Goal: Check status: Check status

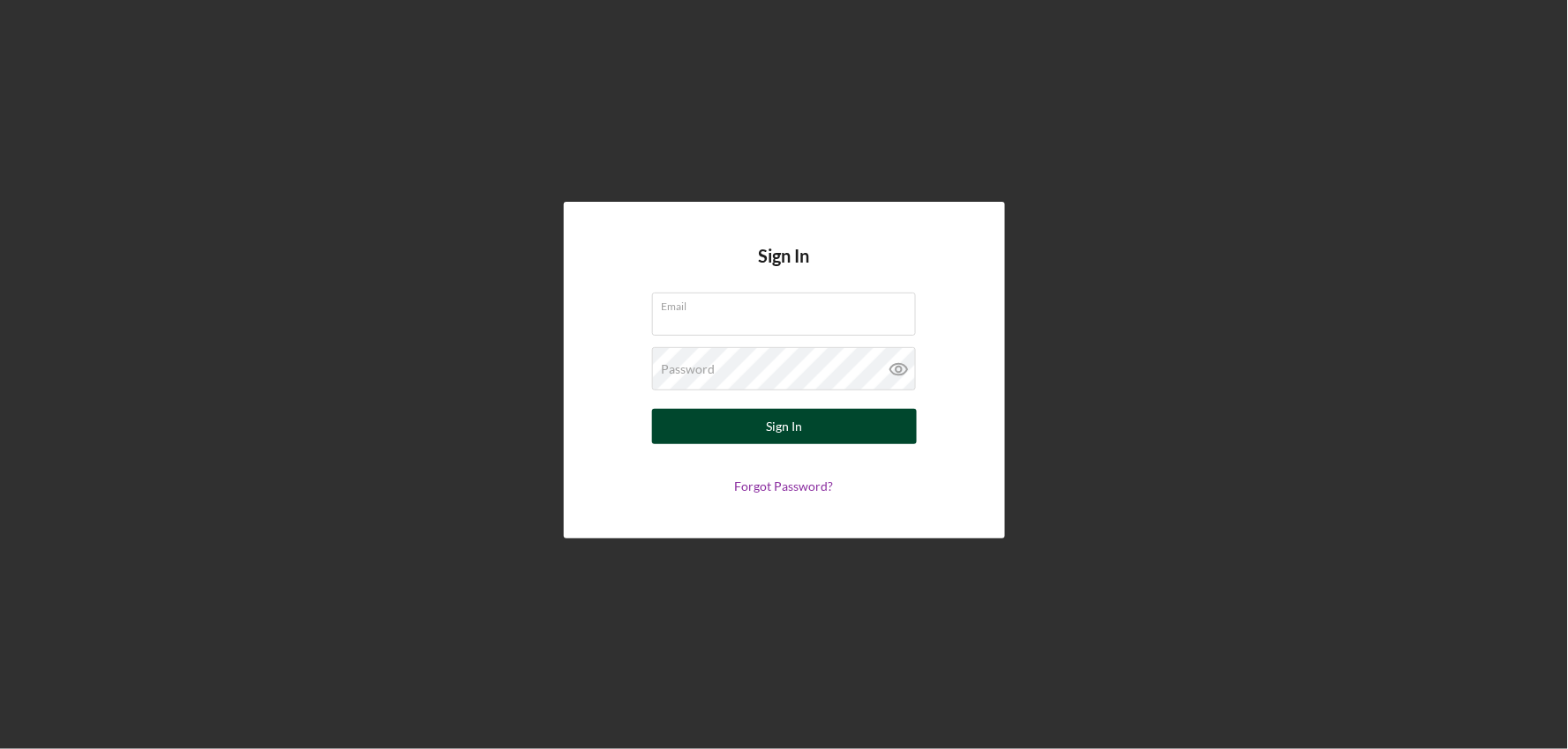
type input "[EMAIL_ADDRESS][DOMAIN_NAME]"
click at [827, 433] on button "Sign In" at bounding box center [784, 426] width 265 height 35
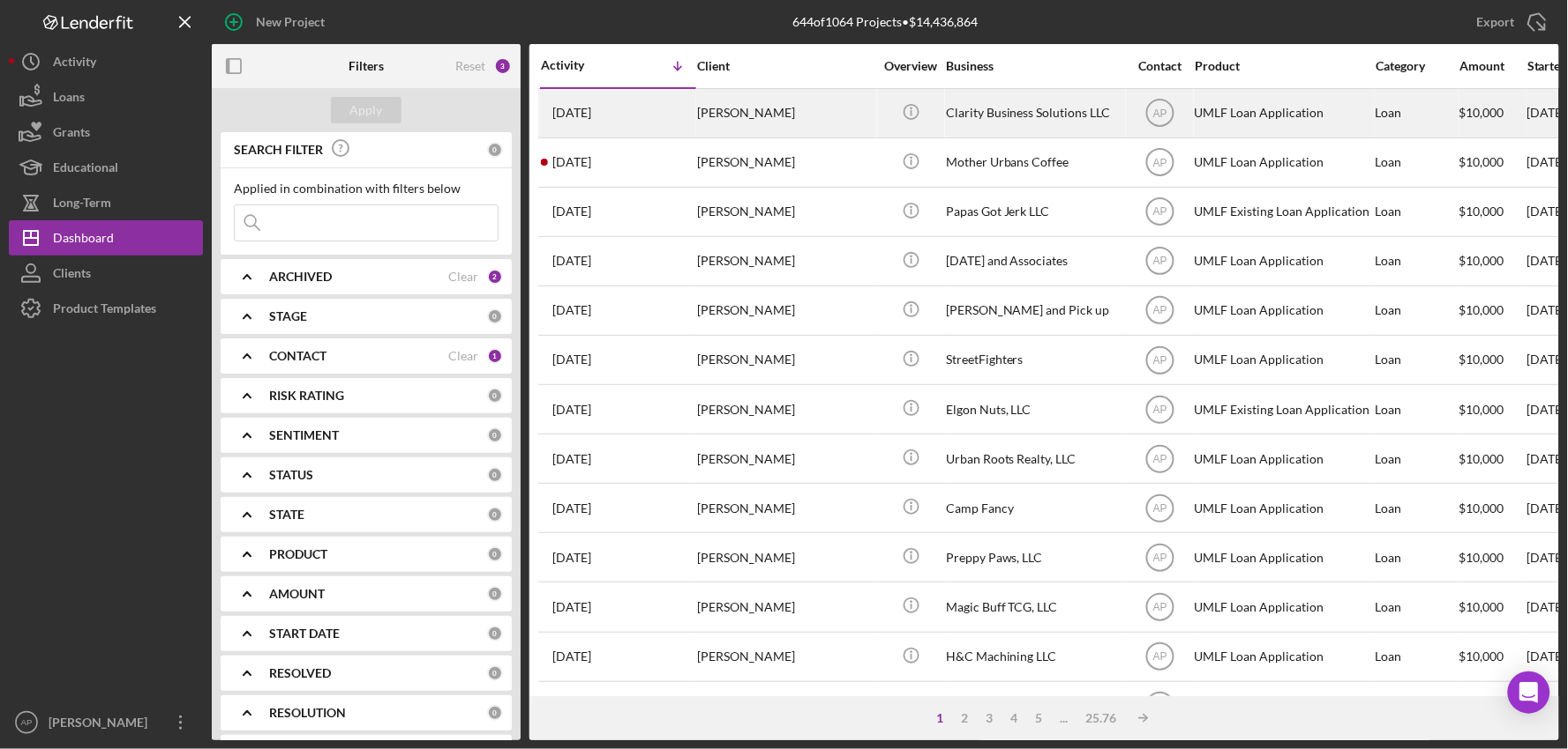
click at [1015, 127] on div "Clarity Business Solutions LLC" at bounding box center [1034, 113] width 176 height 47
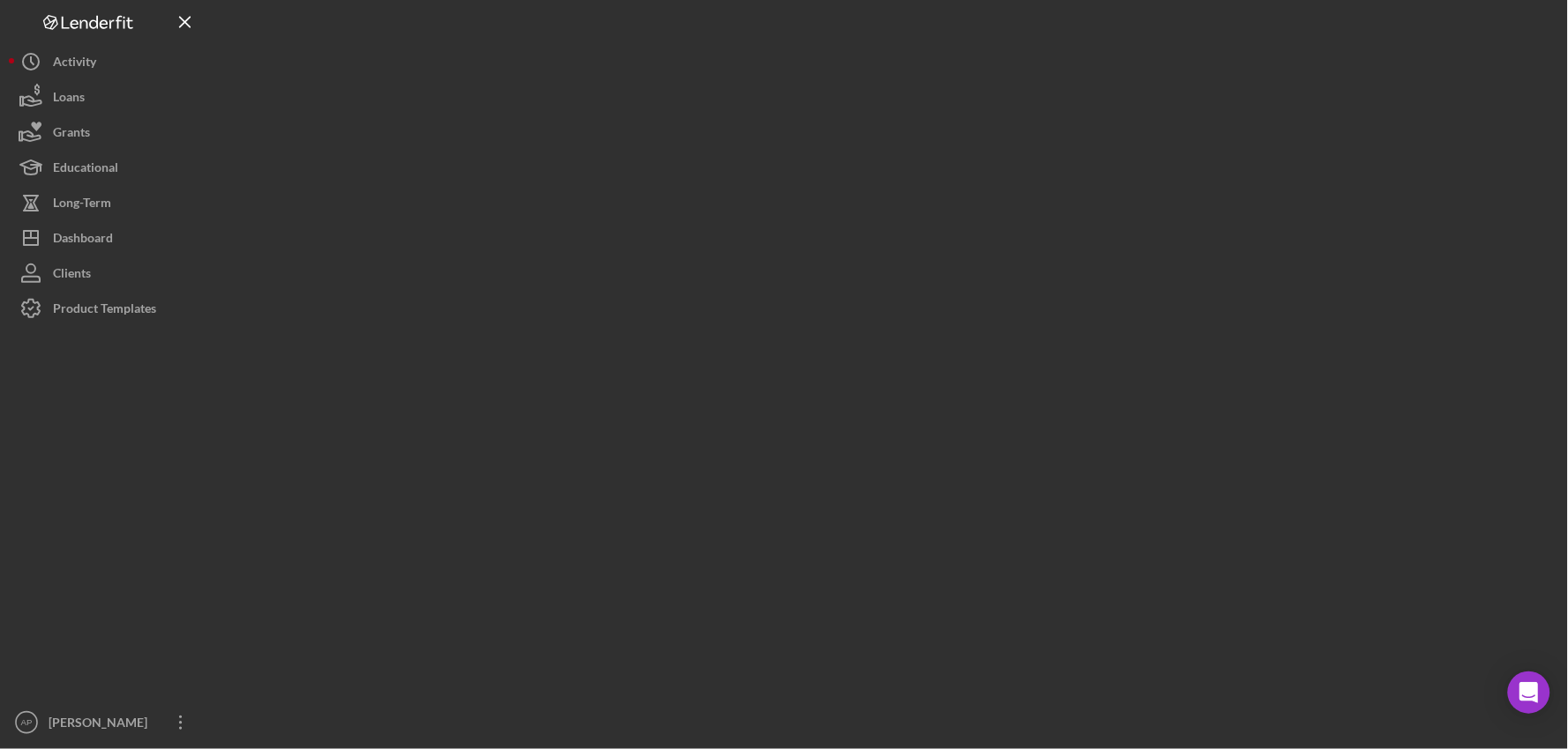
click at [1015, 126] on div at bounding box center [886, 370] width 1348 height 740
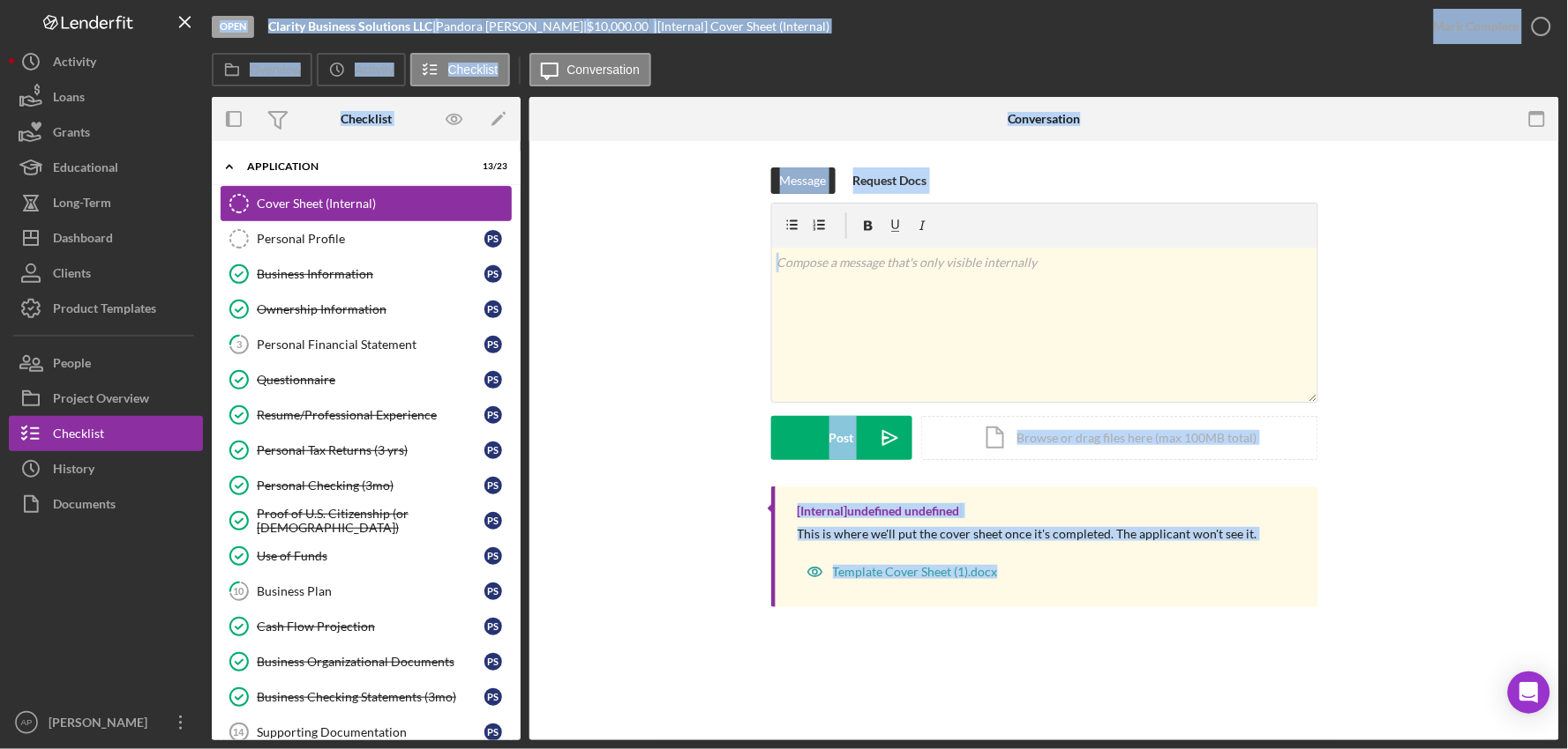
click at [310, 204] on div "Cover Sheet (Internal)" at bounding box center [383, 203] width 254 height 14
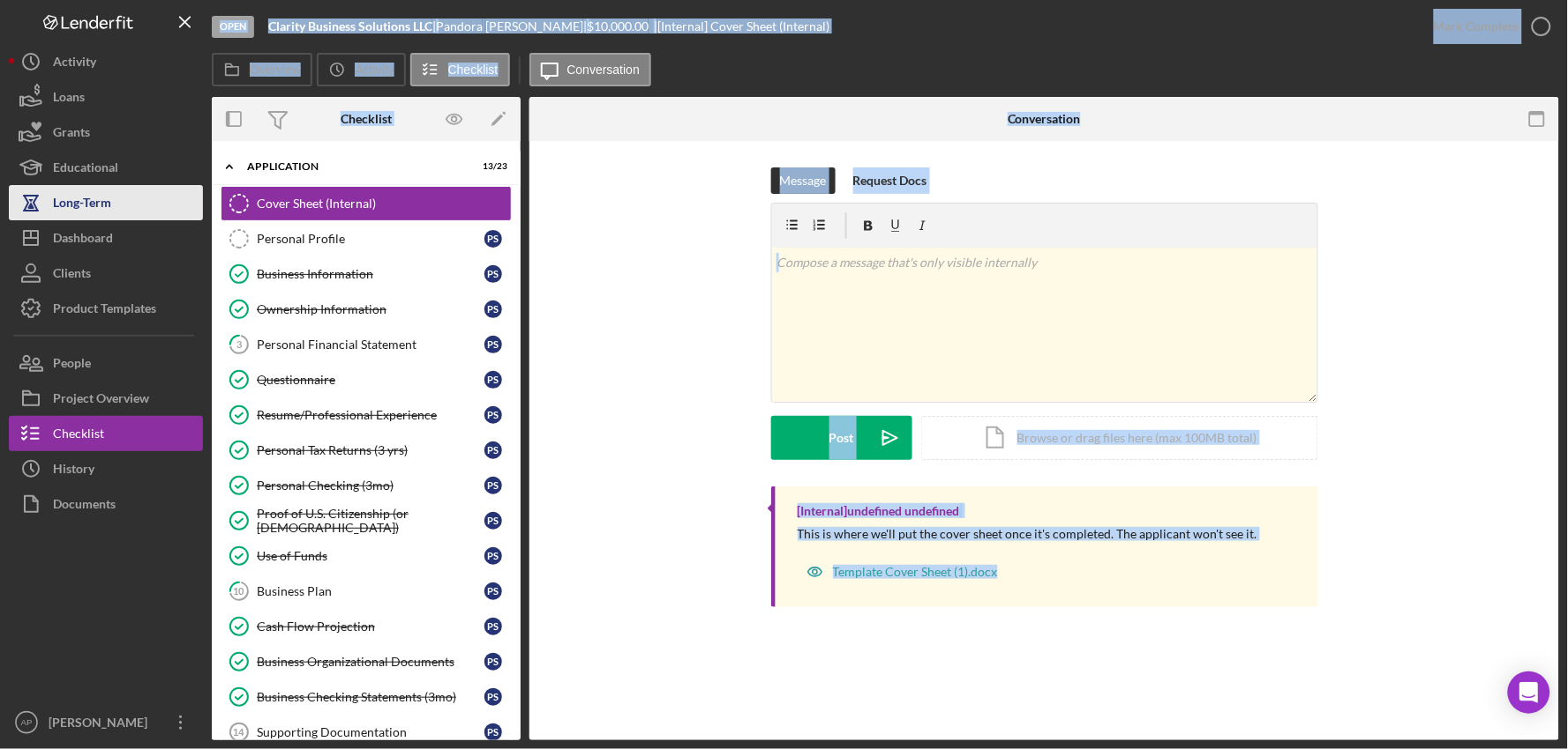
click at [97, 218] on div "Long-Term" at bounding box center [81, 204] width 58 height 39
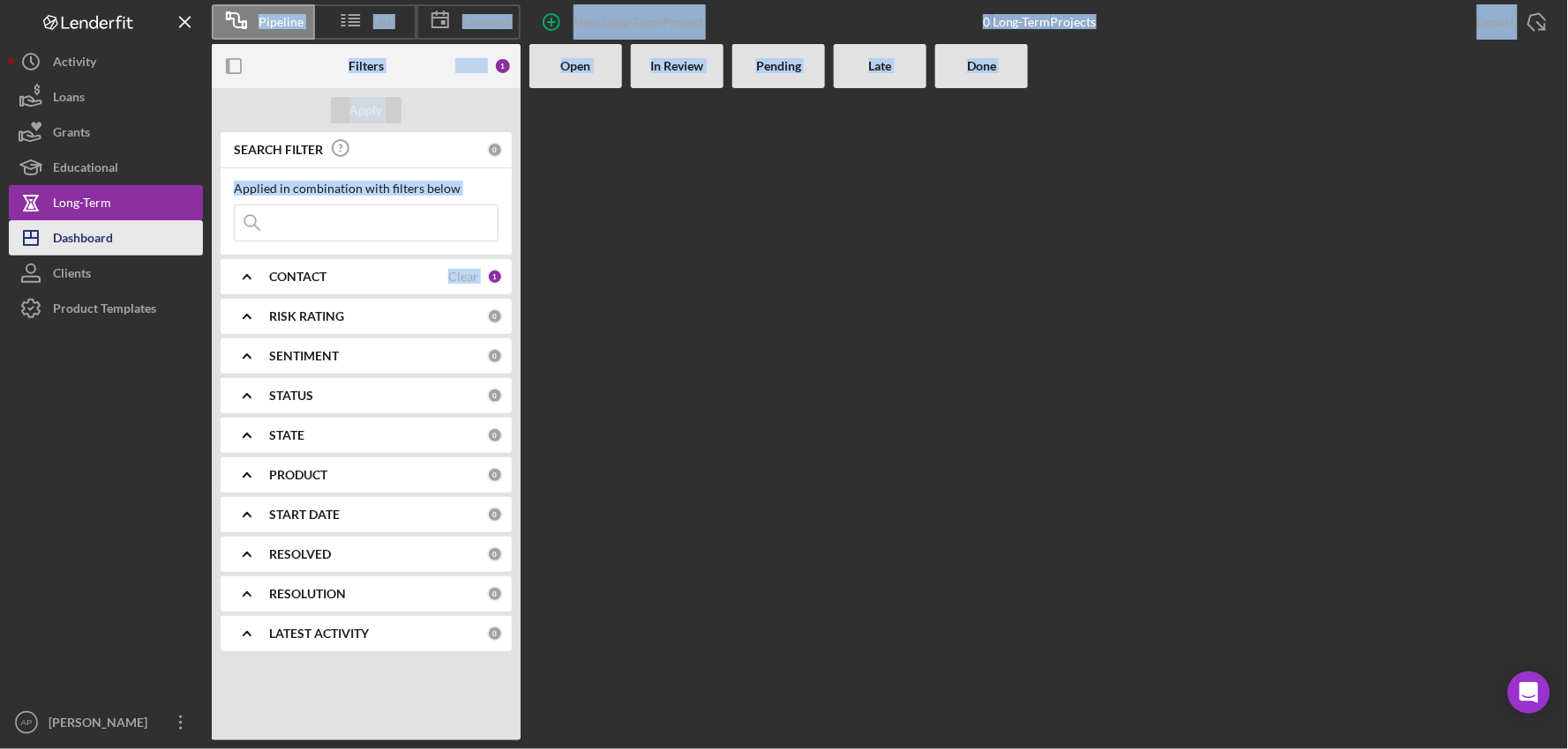
click at [100, 234] on div "Dashboard" at bounding box center [82, 239] width 60 height 39
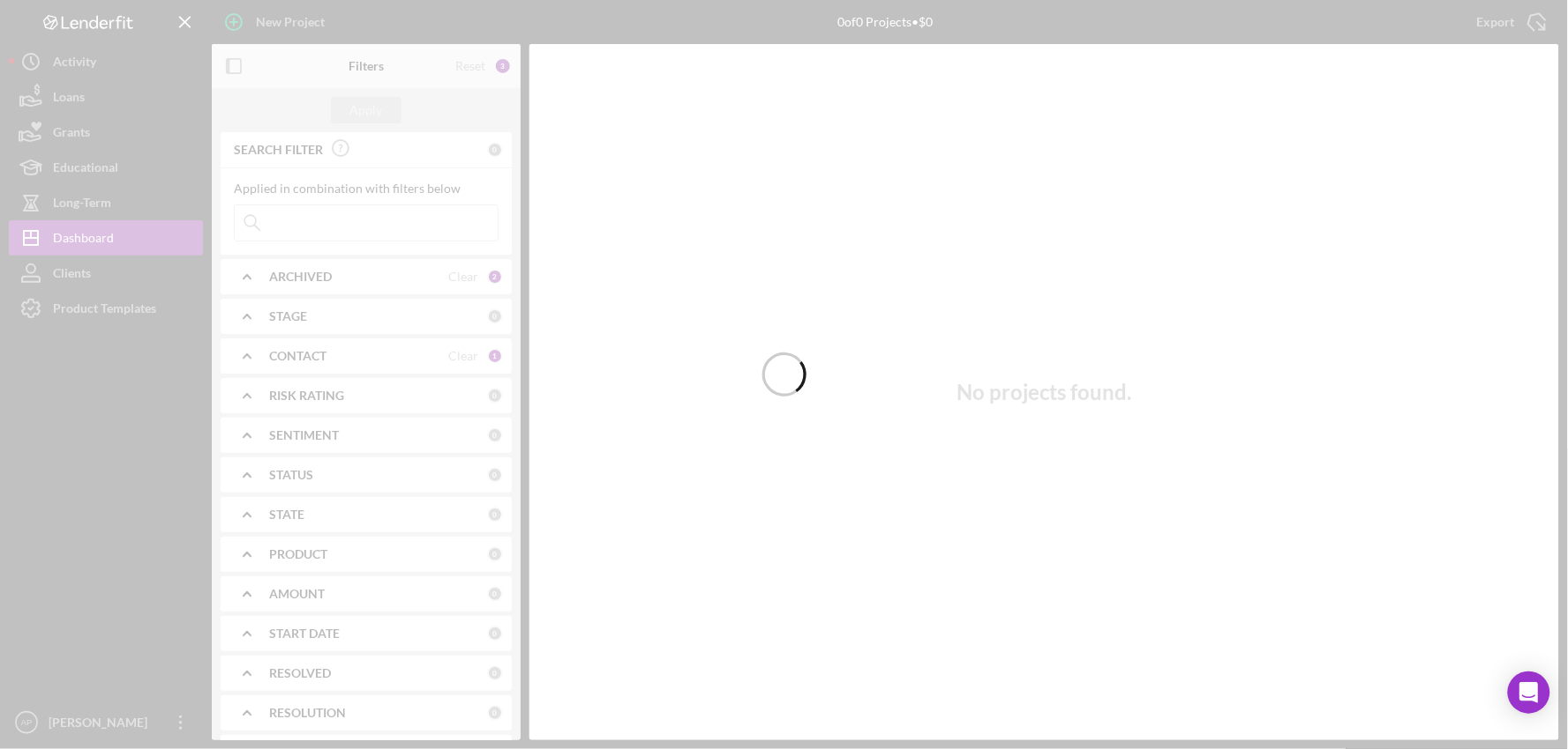
click at [66, 235] on div at bounding box center [784, 374] width 1568 height 749
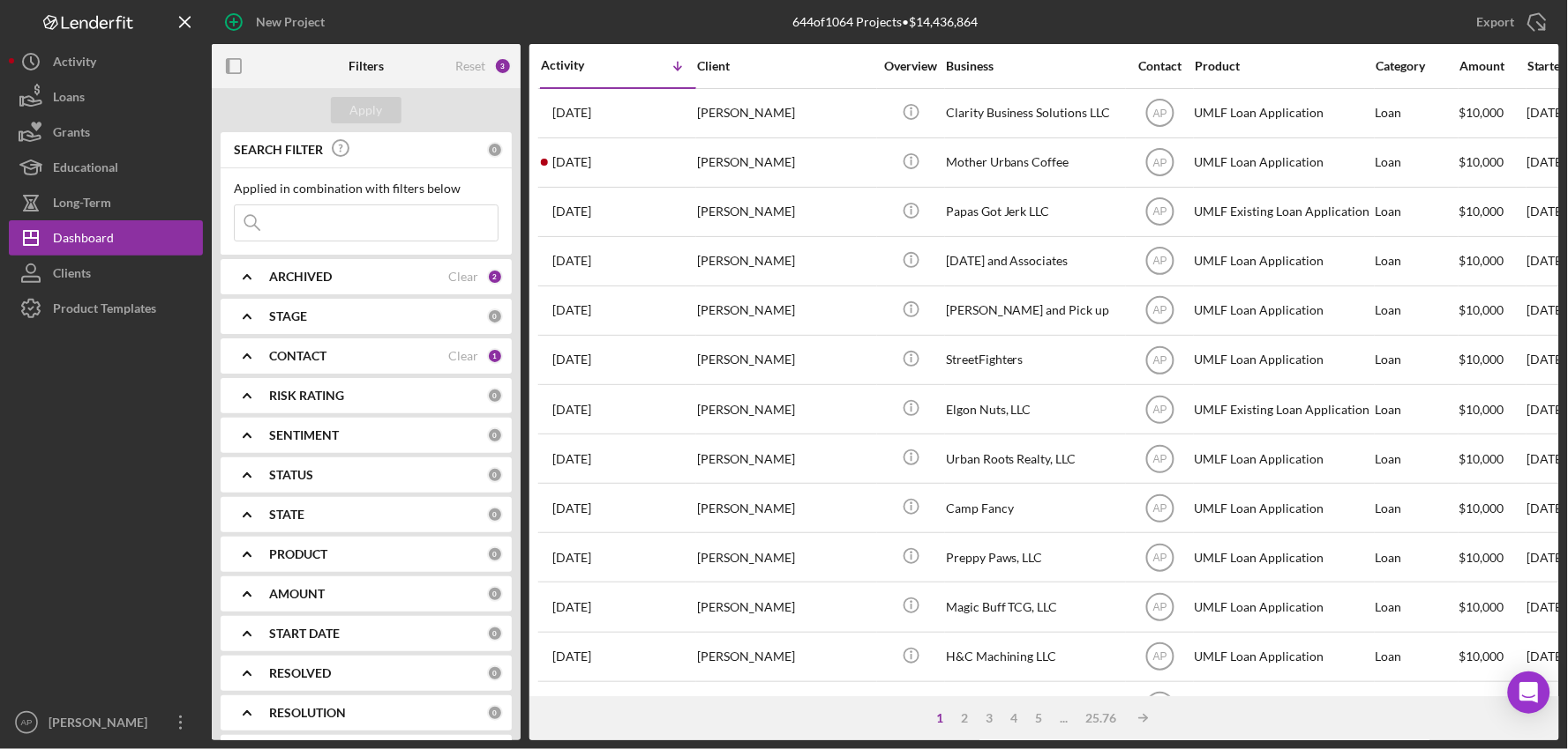
click at [319, 223] on input at bounding box center [366, 222] width 263 height 35
type input "bonneville"
click at [375, 94] on div "Apply" at bounding box center [366, 110] width 309 height 44
click at [377, 106] on div "Apply" at bounding box center [366, 110] width 33 height 27
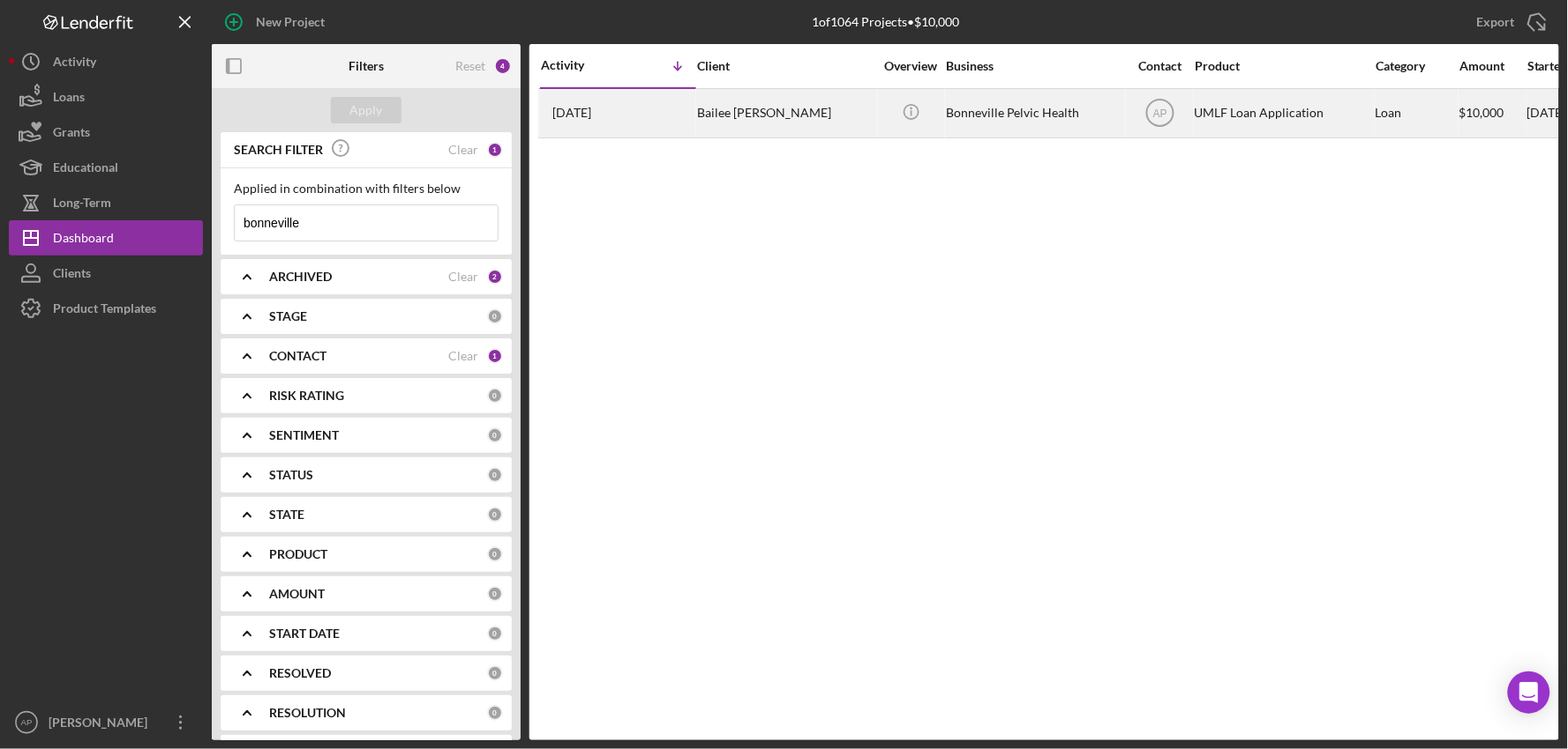
click at [1036, 117] on div "Bonneville Pelvic Health" at bounding box center [1034, 113] width 176 height 47
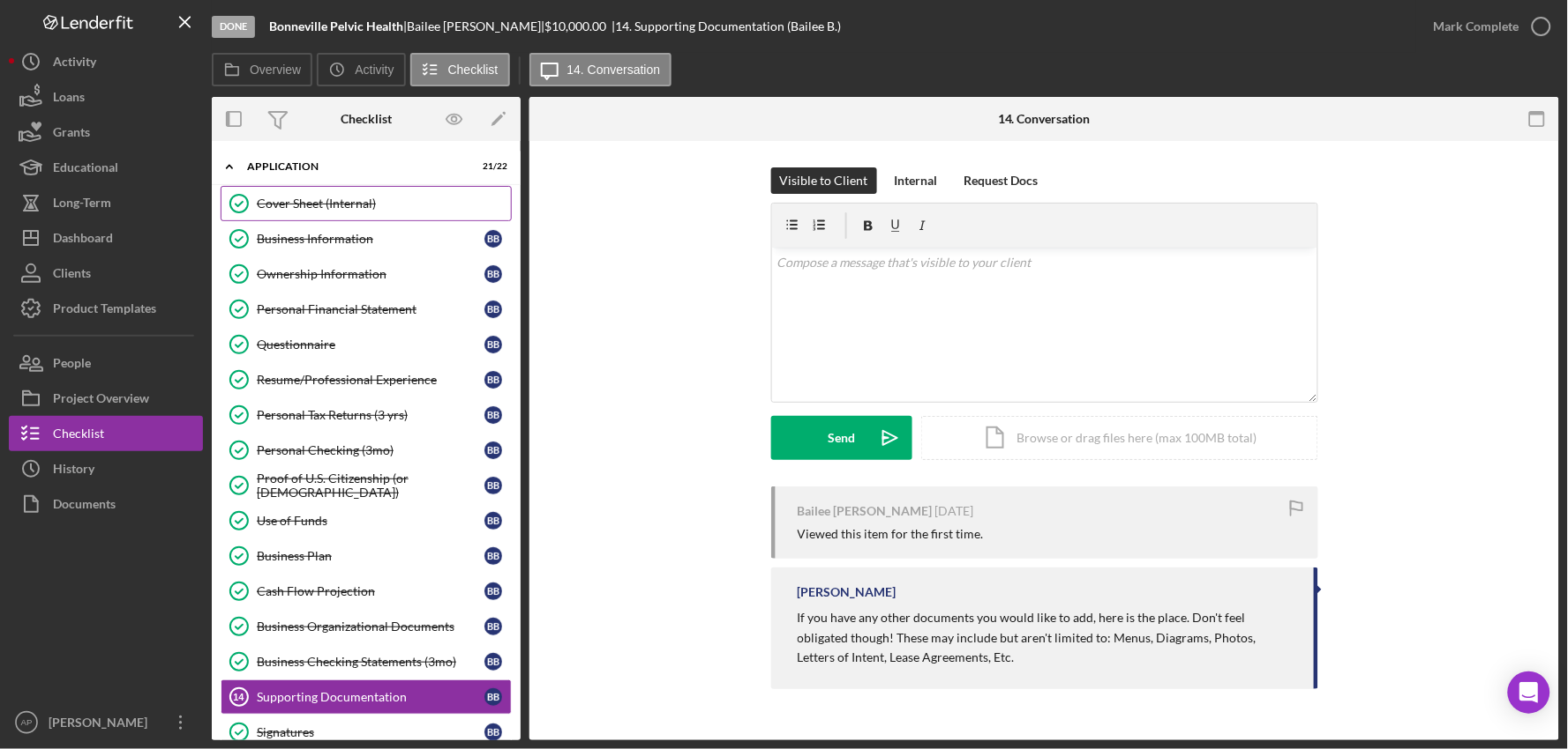
click at [338, 194] on link "Cover Sheet (Internal) Cover Sheet (Internal)" at bounding box center [366, 203] width 291 height 35
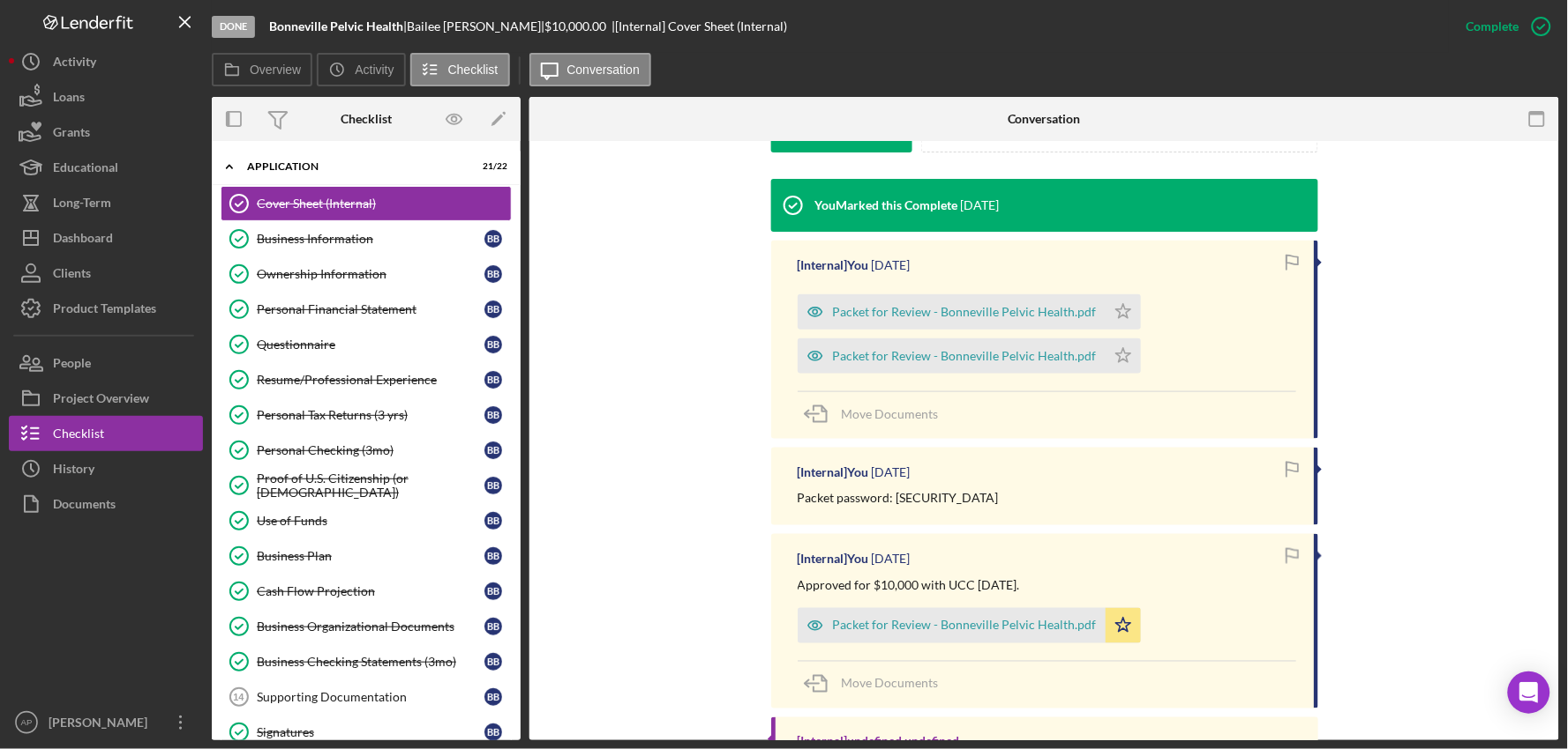
scroll to position [587, 0]
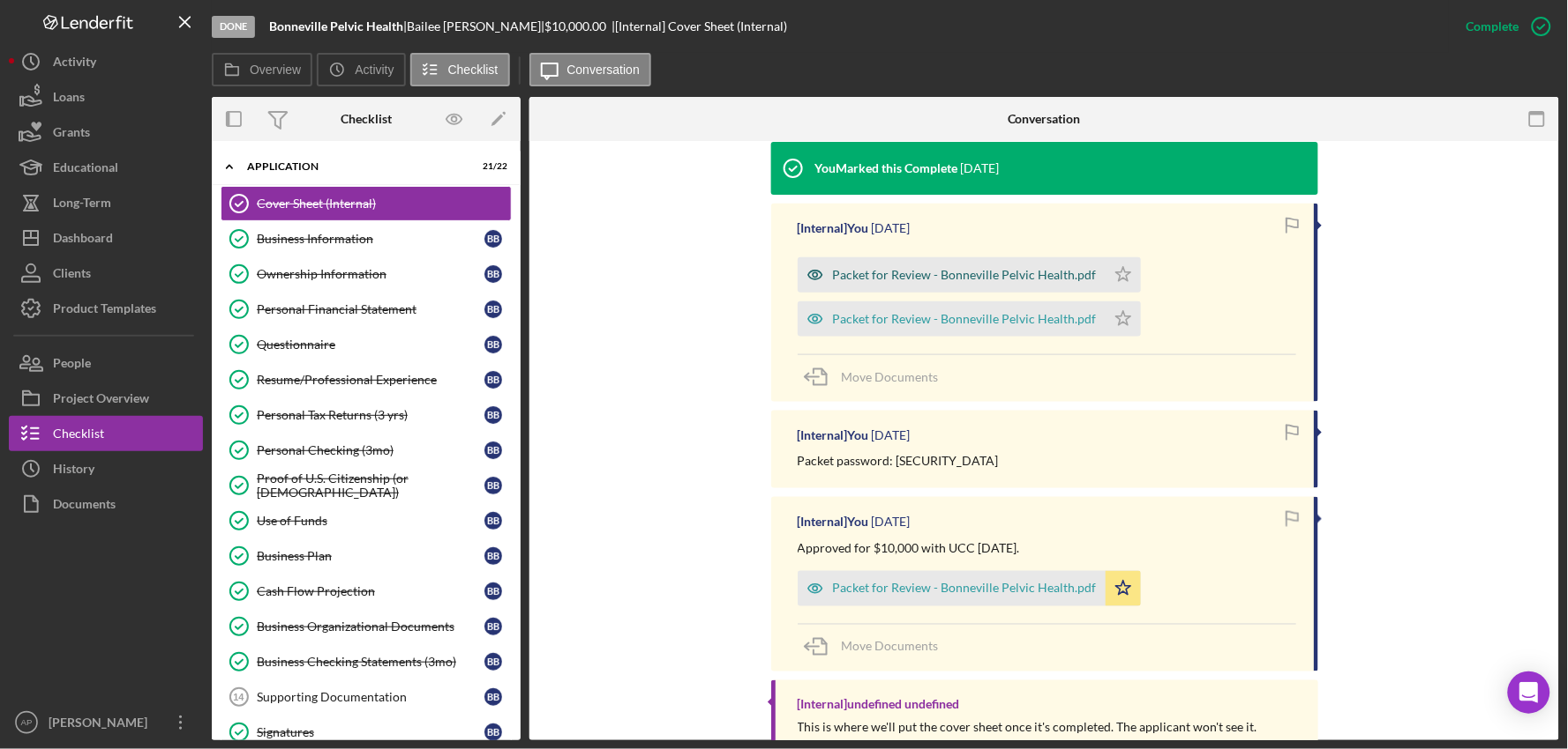
click at [905, 283] on div "Packet for Review - Bonneville Pelvic Health.pdf" at bounding box center [951, 275] width 308 height 35
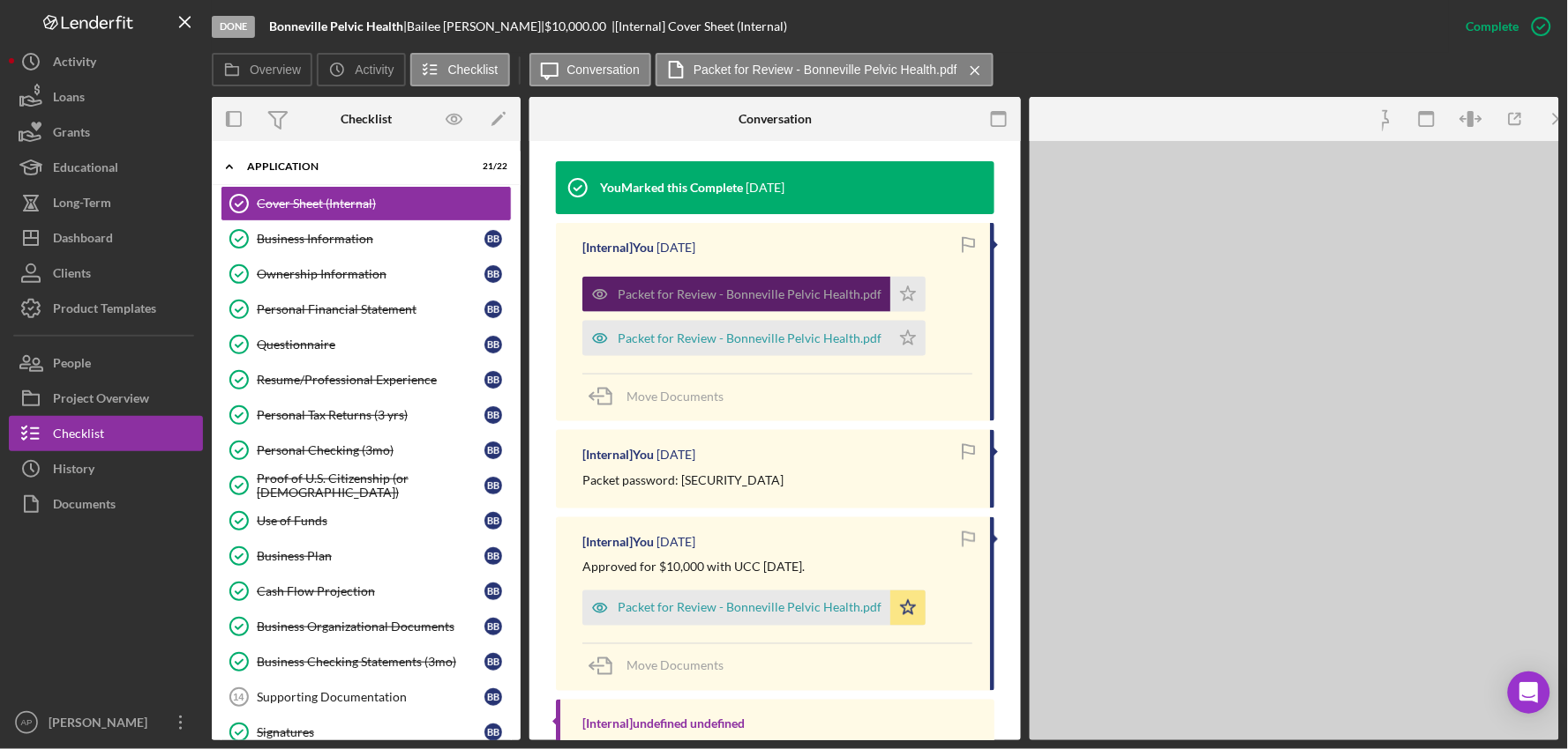
scroll to position [606, 0]
